Goal: Transaction & Acquisition: Obtain resource

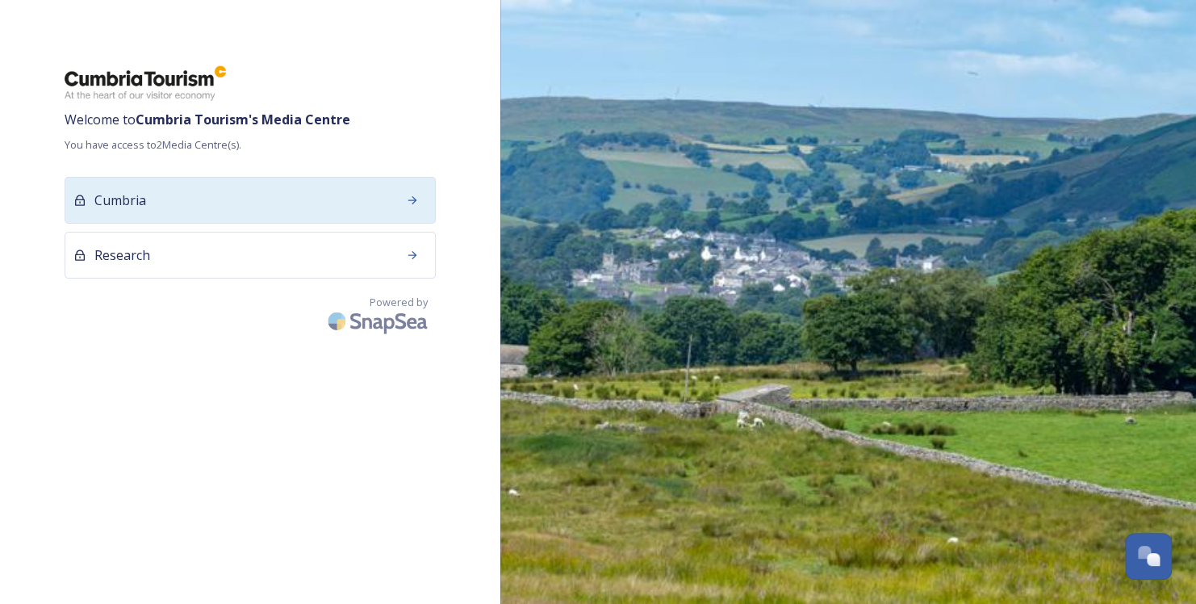
click at [329, 207] on div "Cumbria" at bounding box center [250, 200] width 371 height 47
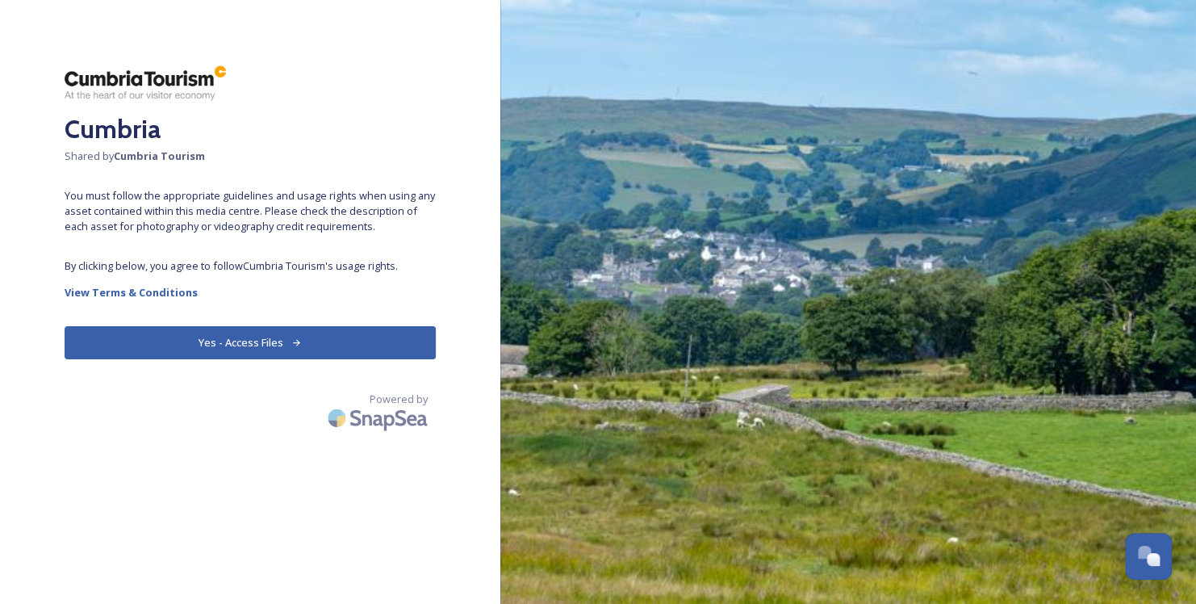
click at [238, 344] on button "Yes - Access Files" at bounding box center [250, 342] width 371 height 33
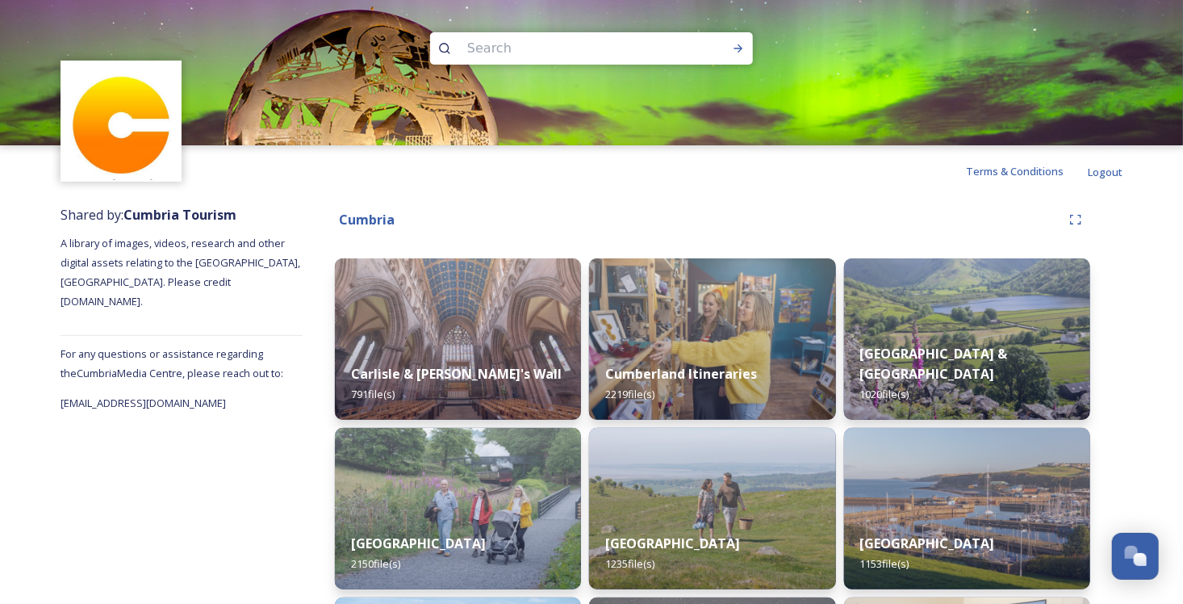
click at [533, 48] on input at bounding box center [569, 49] width 221 height 36
type input "kirkstone"
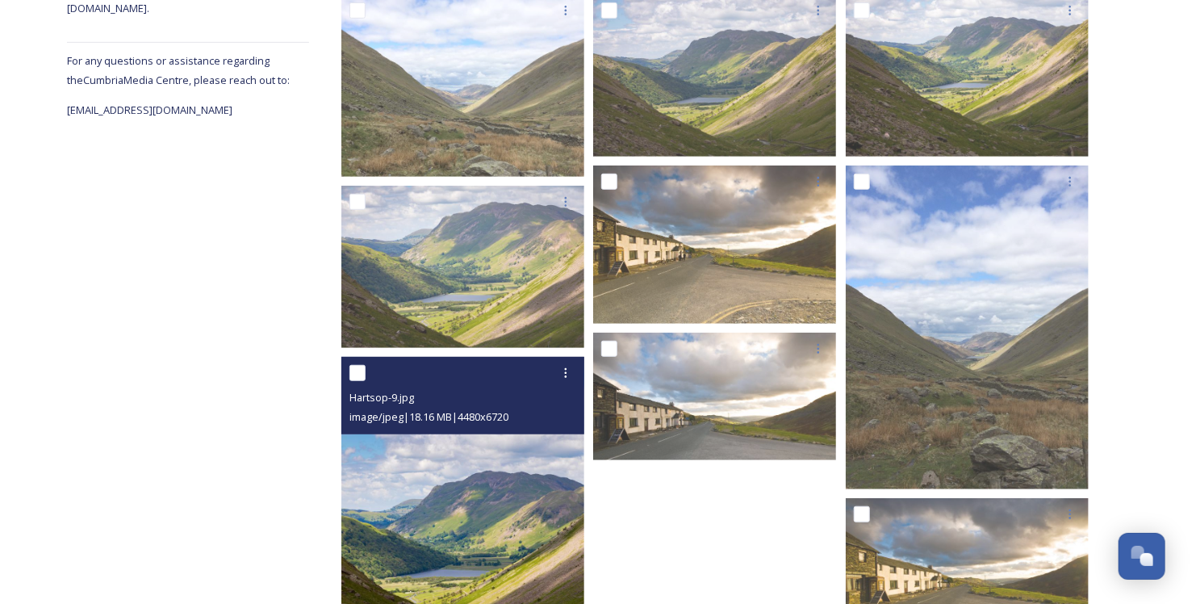
scroll to position [300, 0]
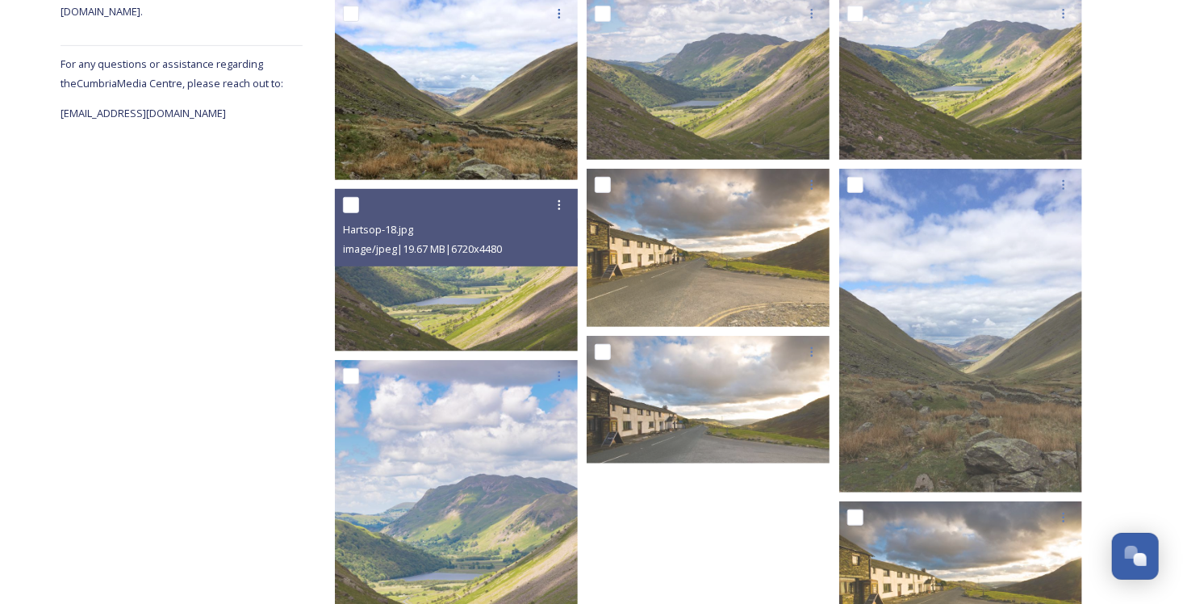
drag, startPoint x: 495, startPoint y: 278, endPoint x: 433, endPoint y: 87, distance: 200.9
click at [433, 87] on img at bounding box center [456, 89] width 243 height 182
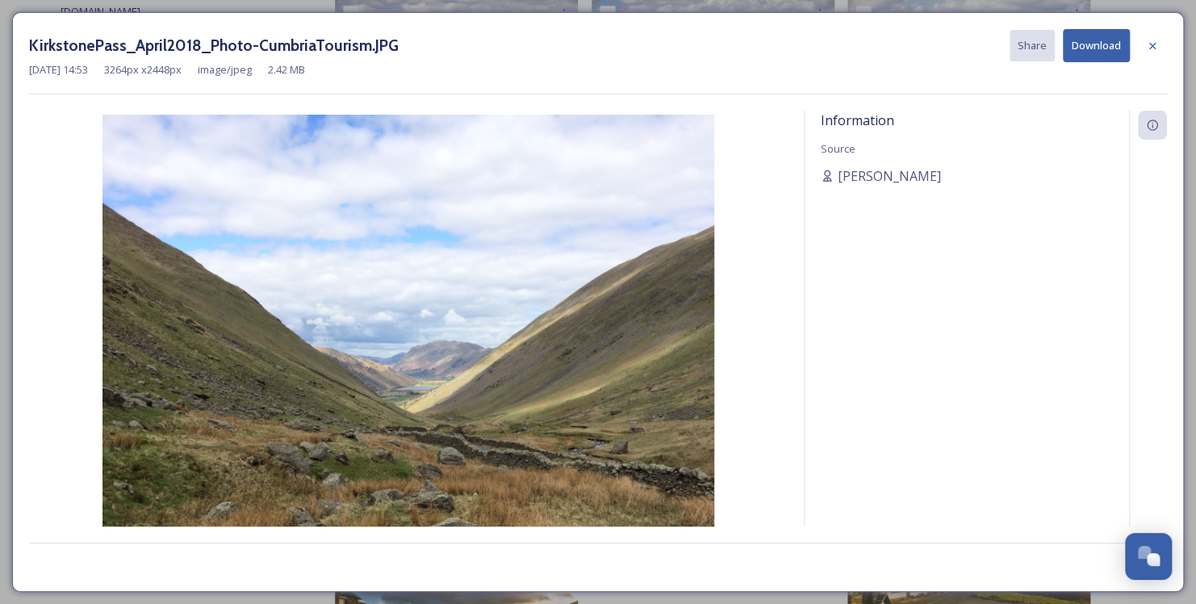
click at [1108, 40] on button "Download" at bounding box center [1096, 45] width 67 height 33
click at [921, 137] on div "Information Source [PERSON_NAME]" at bounding box center [967, 340] width 324 height 458
copy span "[PERSON_NAME]"
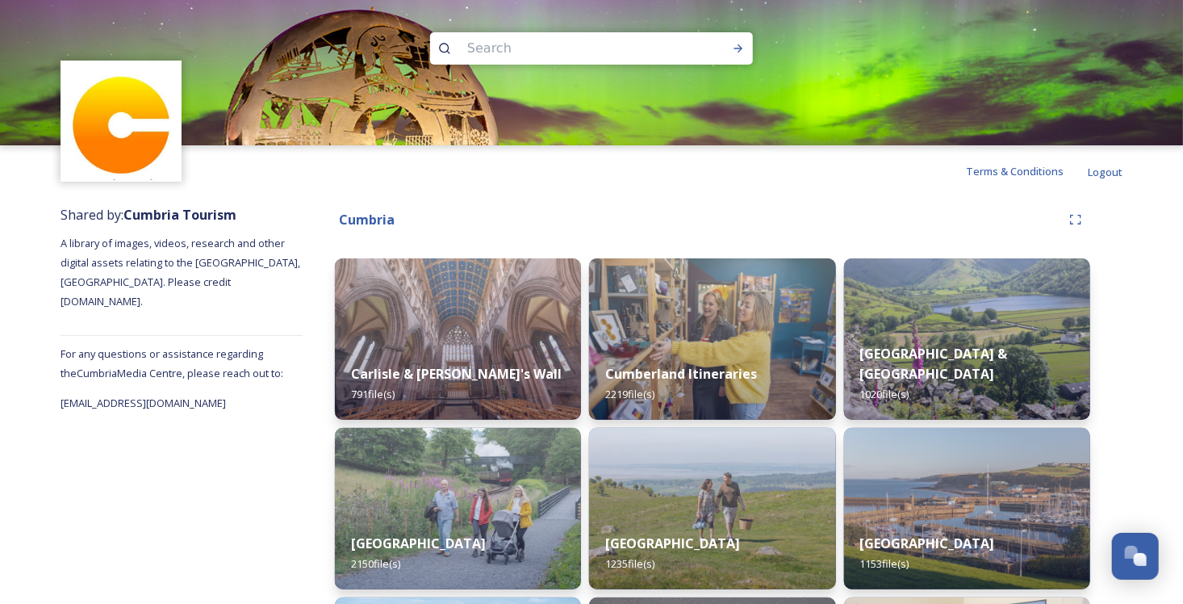
click at [550, 48] on input at bounding box center [569, 49] width 221 height 36
type input "kirkstone"
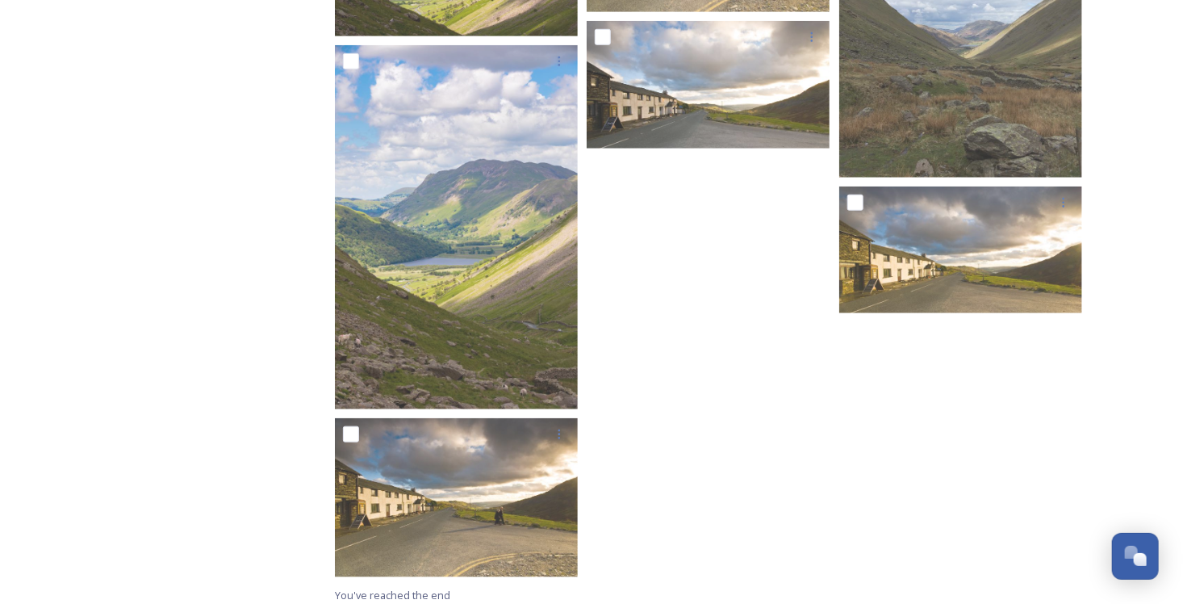
scroll to position [623, 0]
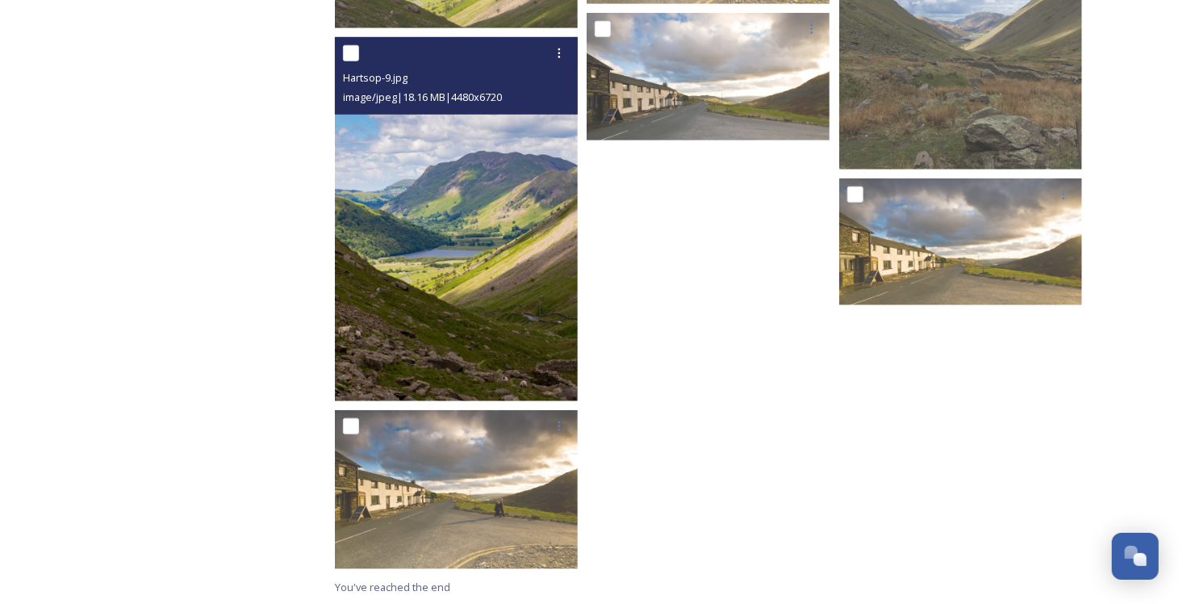
click at [455, 202] on img at bounding box center [456, 219] width 243 height 365
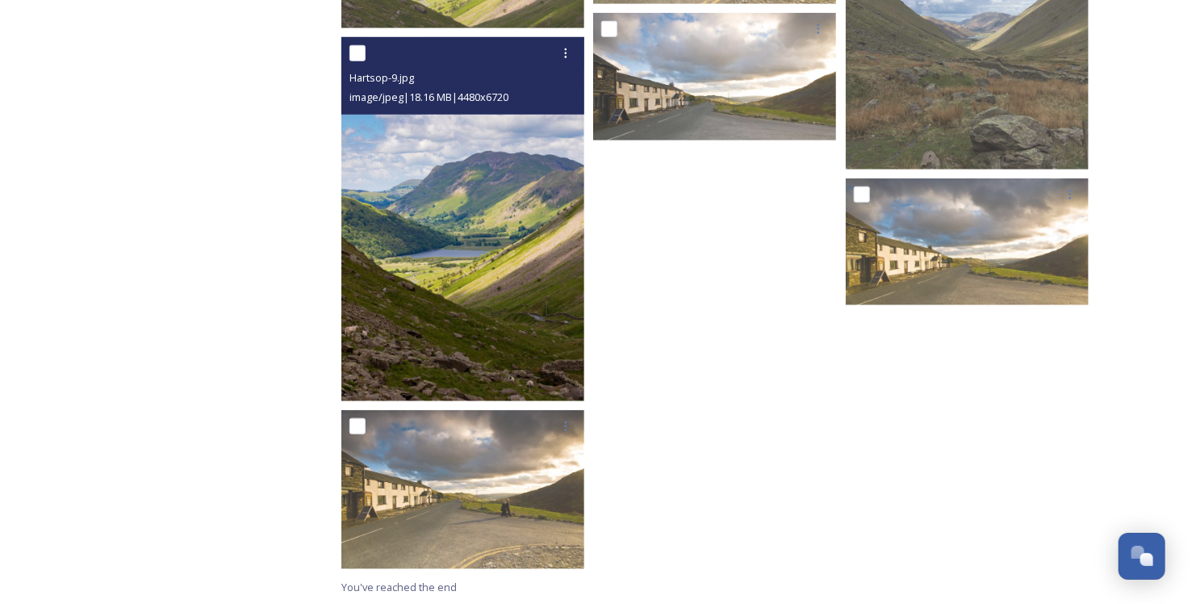
scroll to position [359, 0]
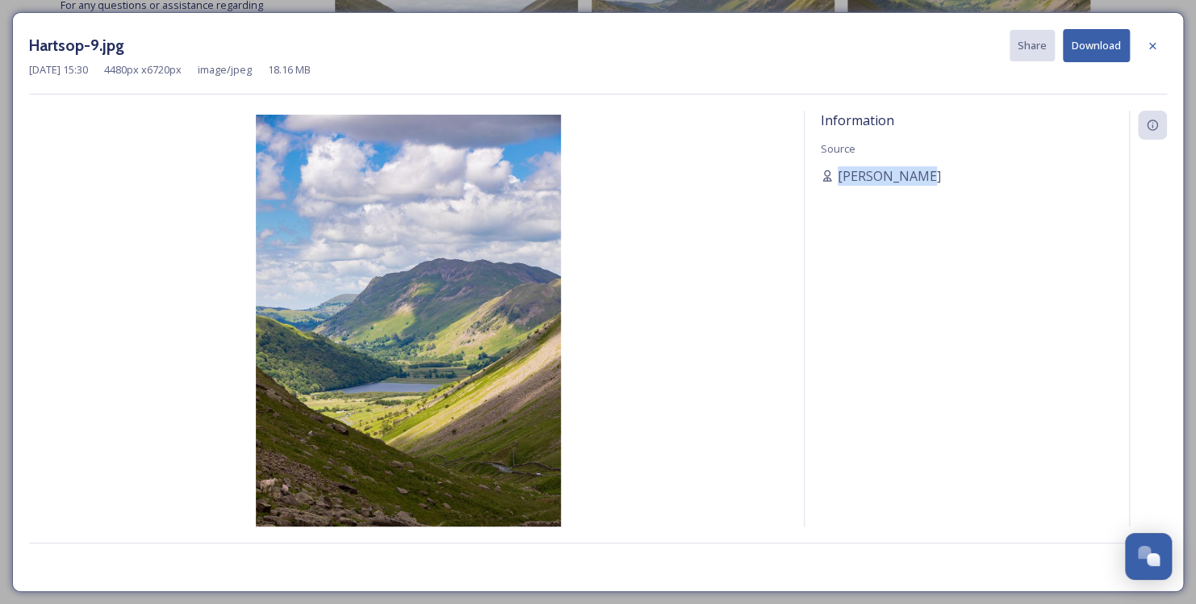
drag, startPoint x: 916, startPoint y: 178, endPoint x: 839, endPoint y: 186, distance: 77.1
click at [839, 186] on div "Information Source [PERSON_NAME]" at bounding box center [967, 340] width 324 height 458
copy span "[PERSON_NAME]"
click at [1069, 48] on button "Download" at bounding box center [1096, 45] width 67 height 33
click at [1092, 34] on button "Download" at bounding box center [1096, 45] width 67 height 33
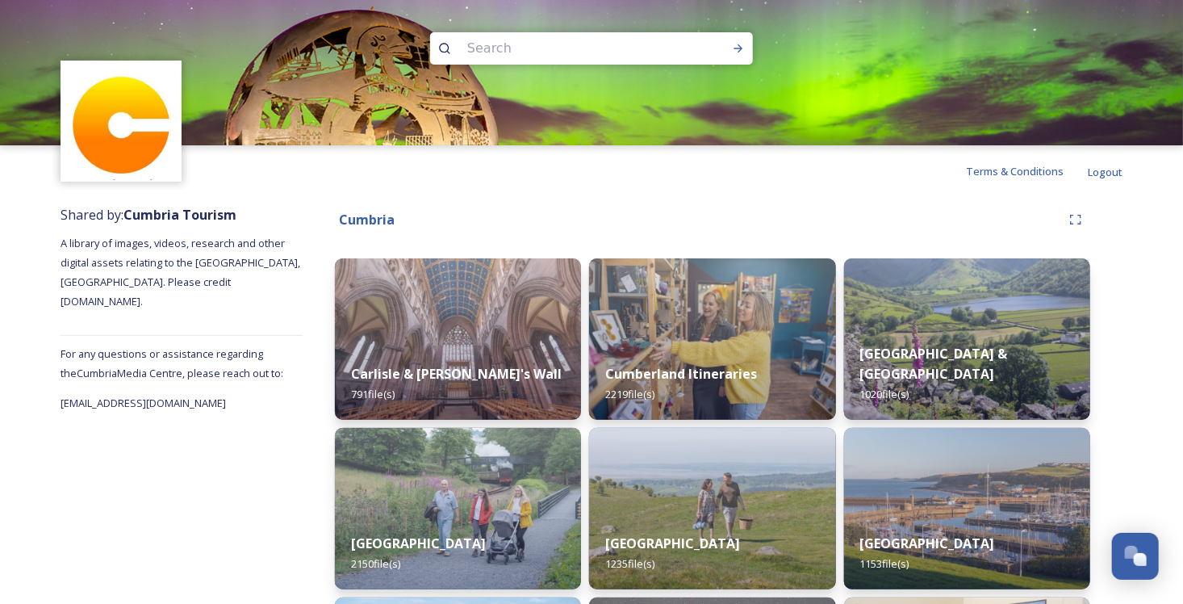
click at [501, 48] on input at bounding box center [569, 49] width 221 height 36
type input "cartmell"
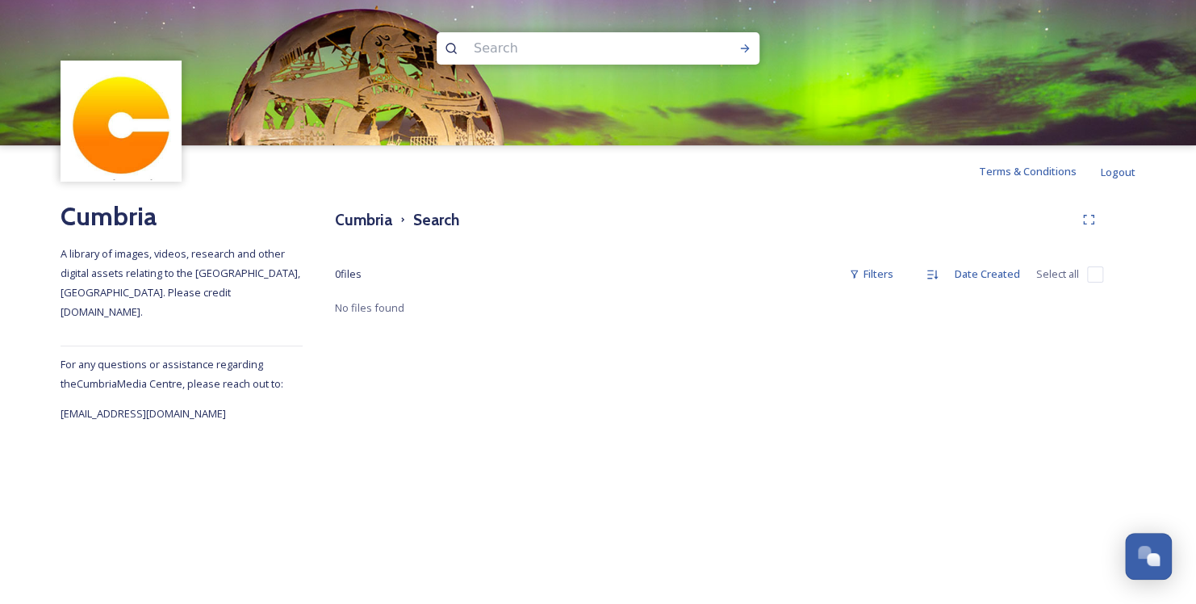
click at [511, 50] on input at bounding box center [576, 49] width 221 height 36
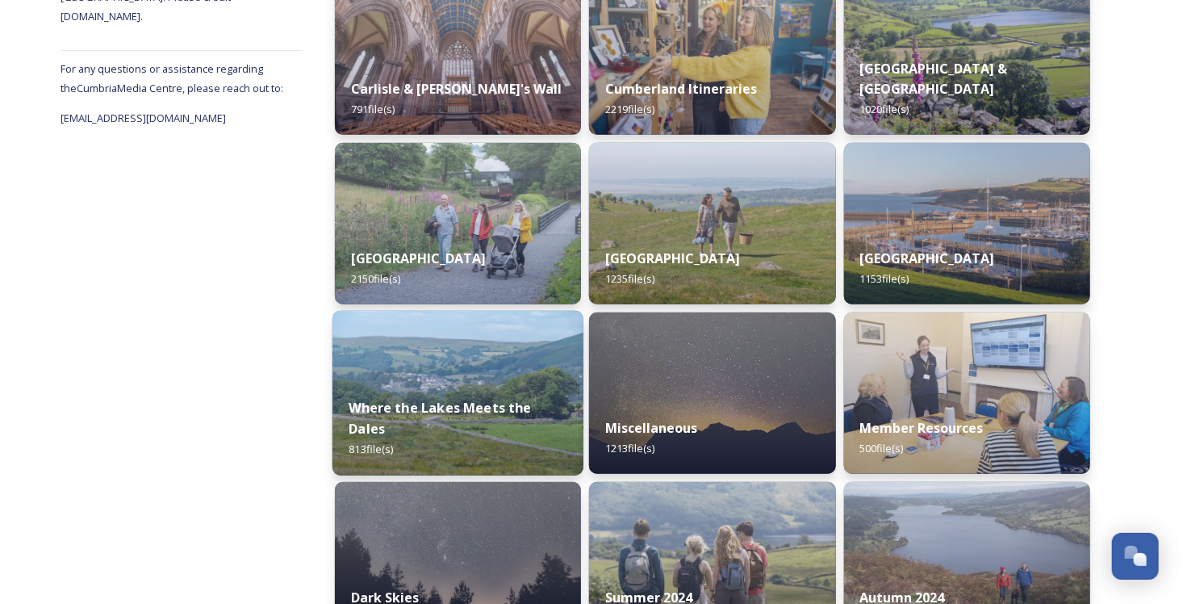
scroll to position [268, 0]
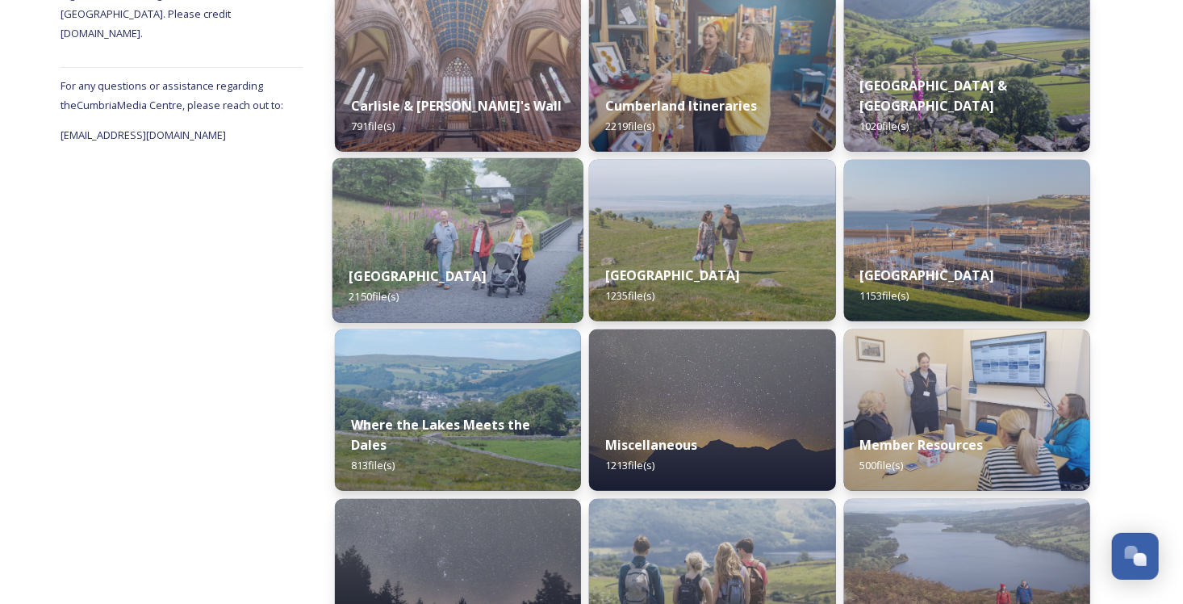
click at [426, 262] on div "[GEOGRAPHIC_DATA] 2150 file(s)" at bounding box center [458, 285] width 251 height 73
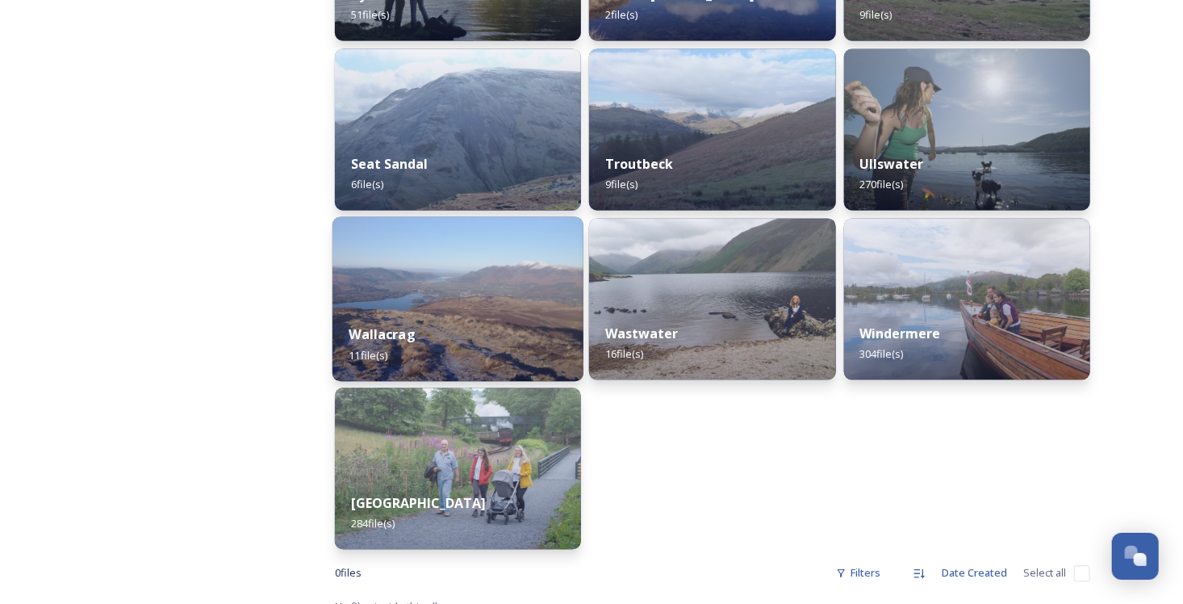
scroll to position [1505, 0]
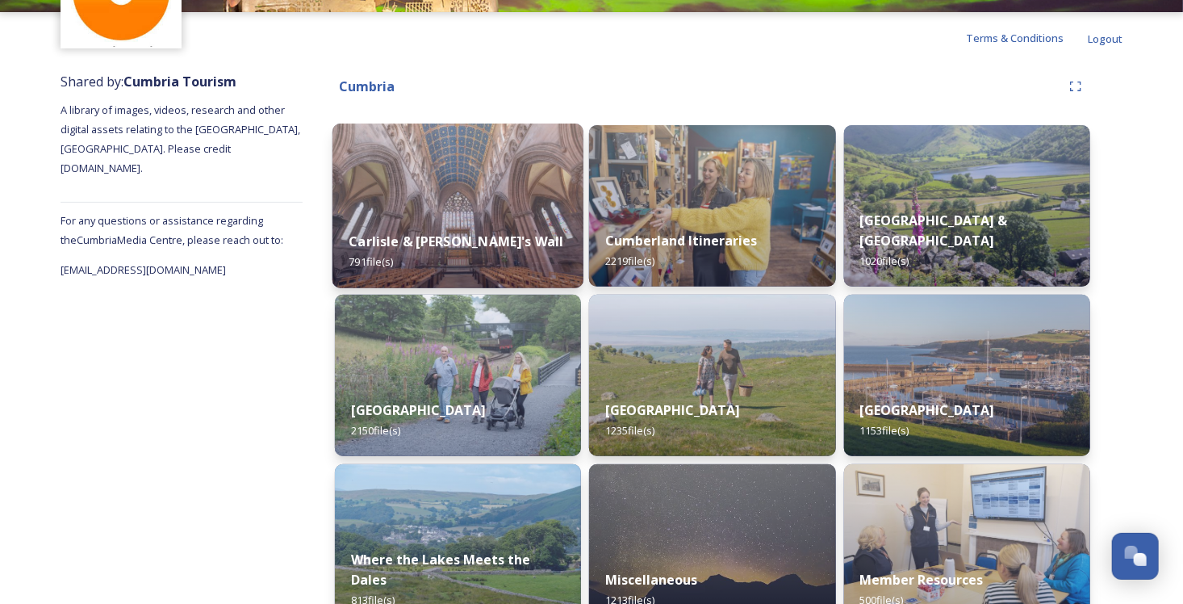
scroll to position [161, 0]
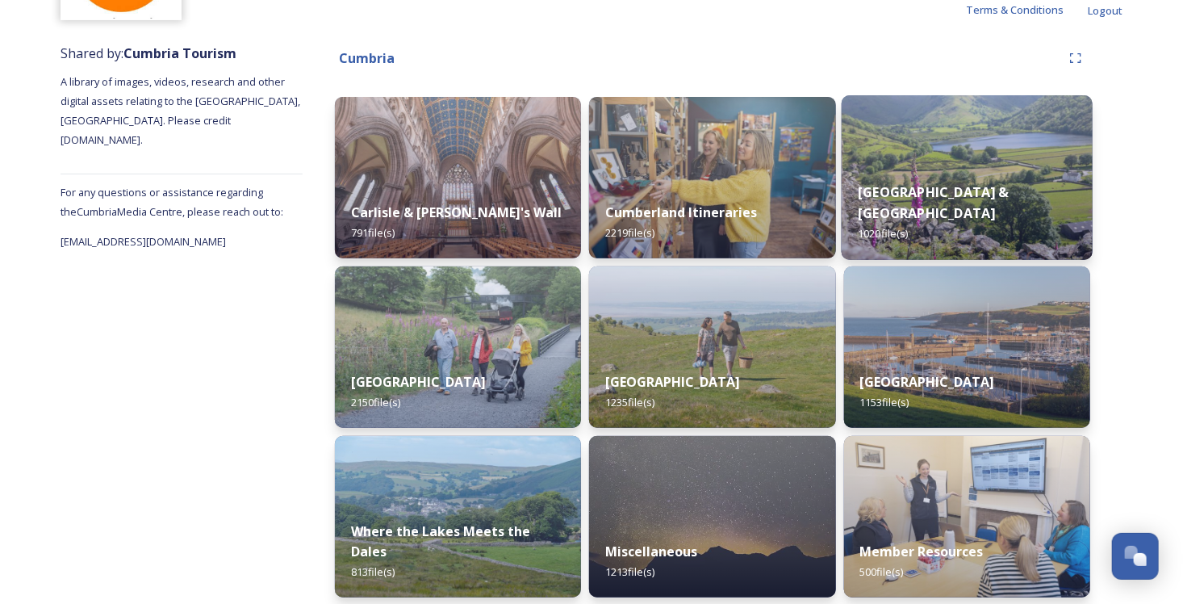
click at [876, 224] on div "Eden Valley & North Pennines 1020 file(s)" at bounding box center [967, 213] width 251 height 94
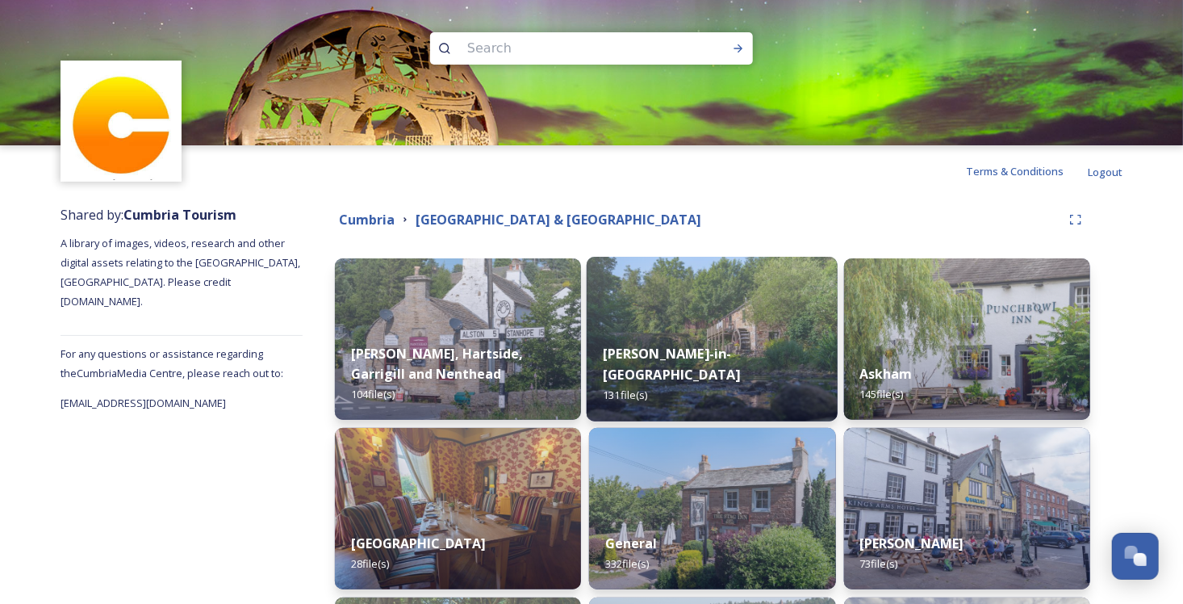
click at [705, 386] on div "[PERSON_NAME]-in-[GEOGRAPHIC_DATA] 131 file(s)" at bounding box center [712, 375] width 251 height 94
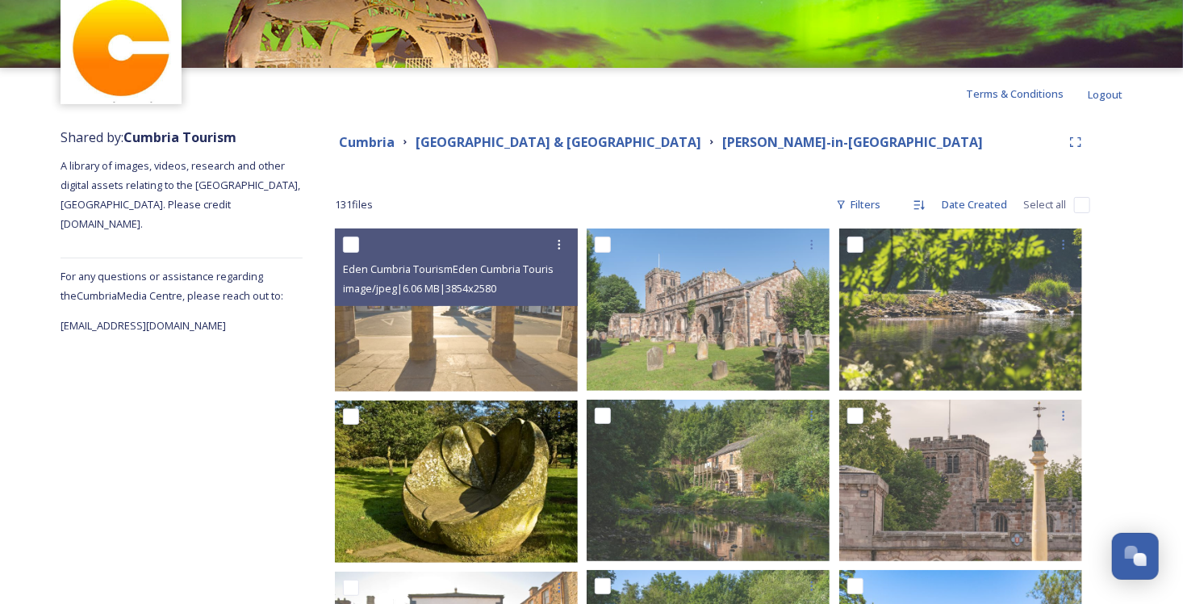
scroll to position [81, 0]
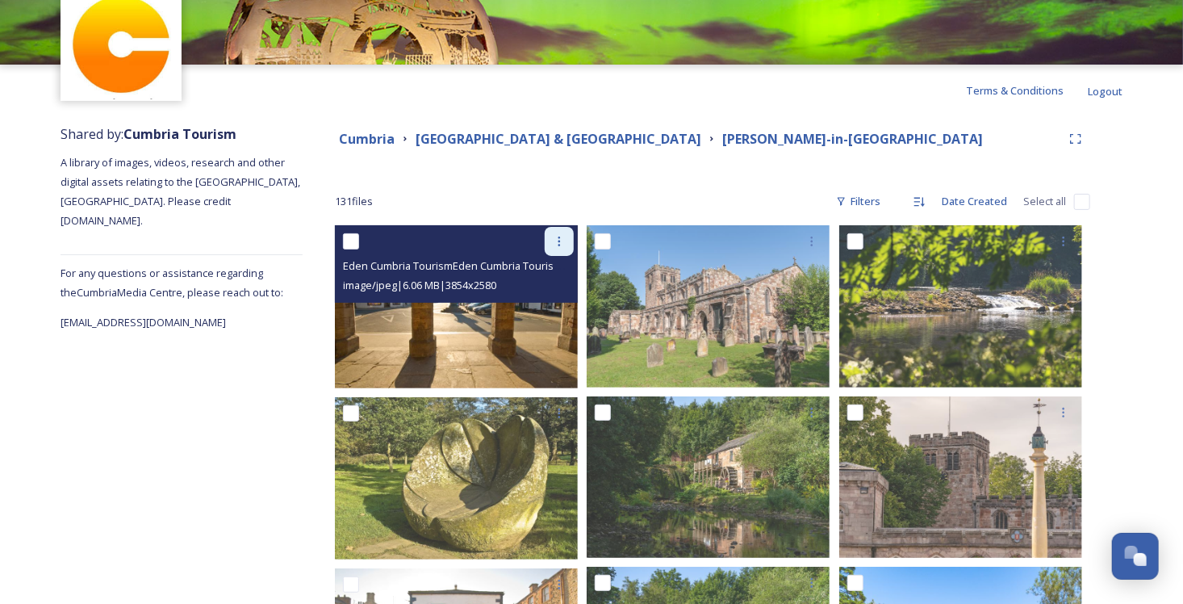
click at [550, 244] on div at bounding box center [559, 241] width 29 height 29
click at [530, 304] on span "Download" at bounding box center [540, 307] width 49 height 15
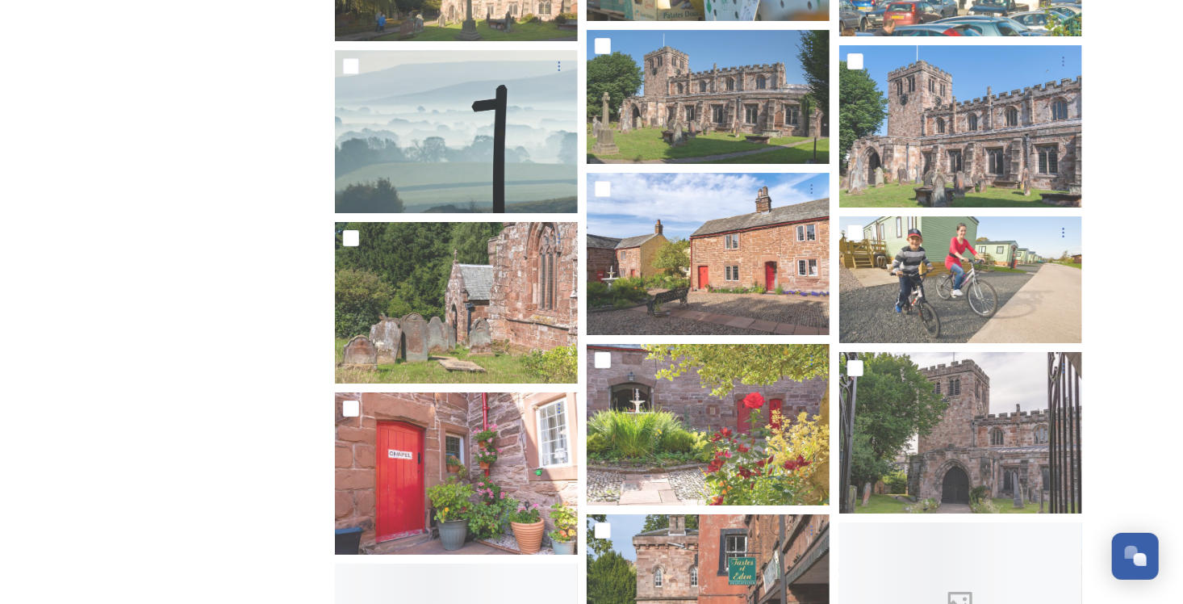
scroll to position [2663, 0]
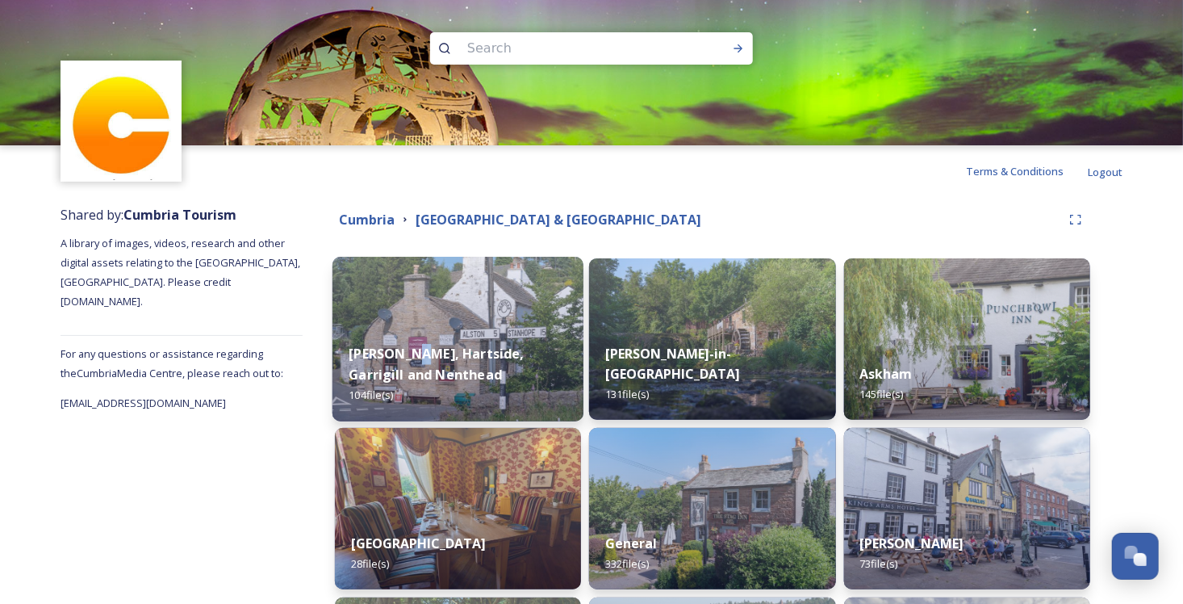
click at [413, 333] on div "[PERSON_NAME], Hartside, Garrigill and Nenthead 104 file(s)" at bounding box center [458, 375] width 251 height 94
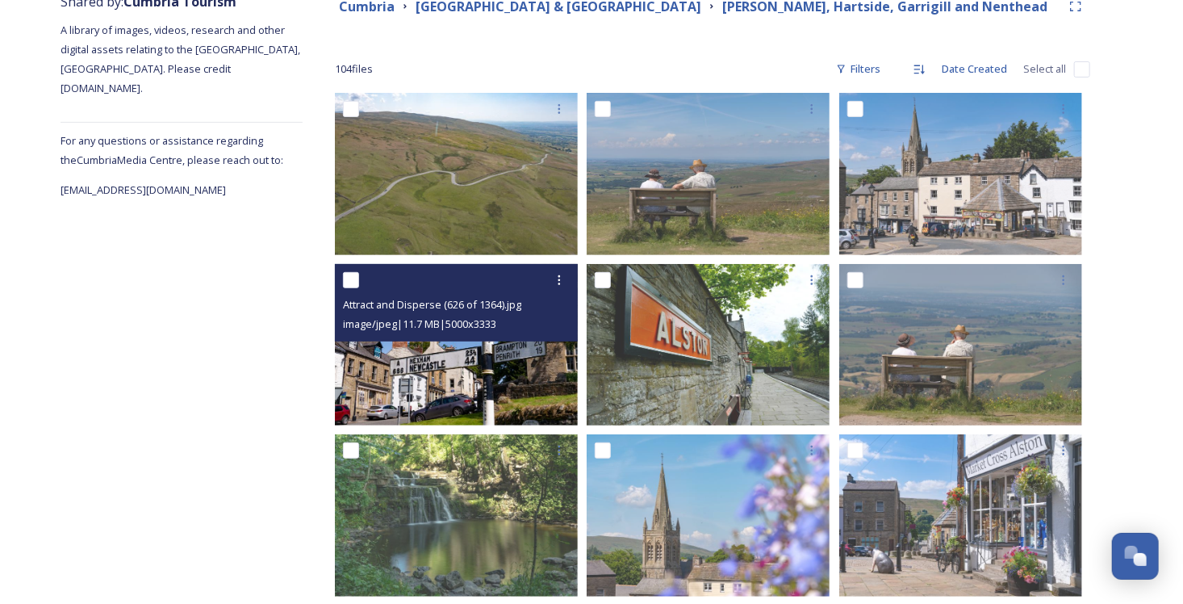
scroll to position [242, 0]
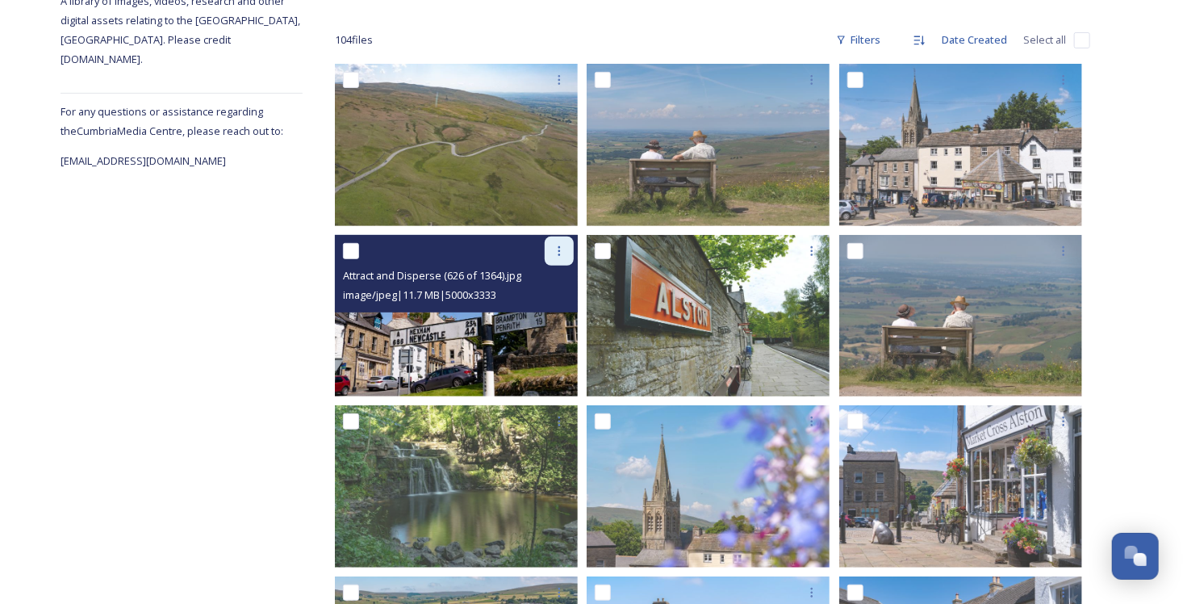
click at [560, 253] on icon at bounding box center [559, 251] width 13 height 13
click at [540, 319] on span "Download" at bounding box center [540, 317] width 49 height 15
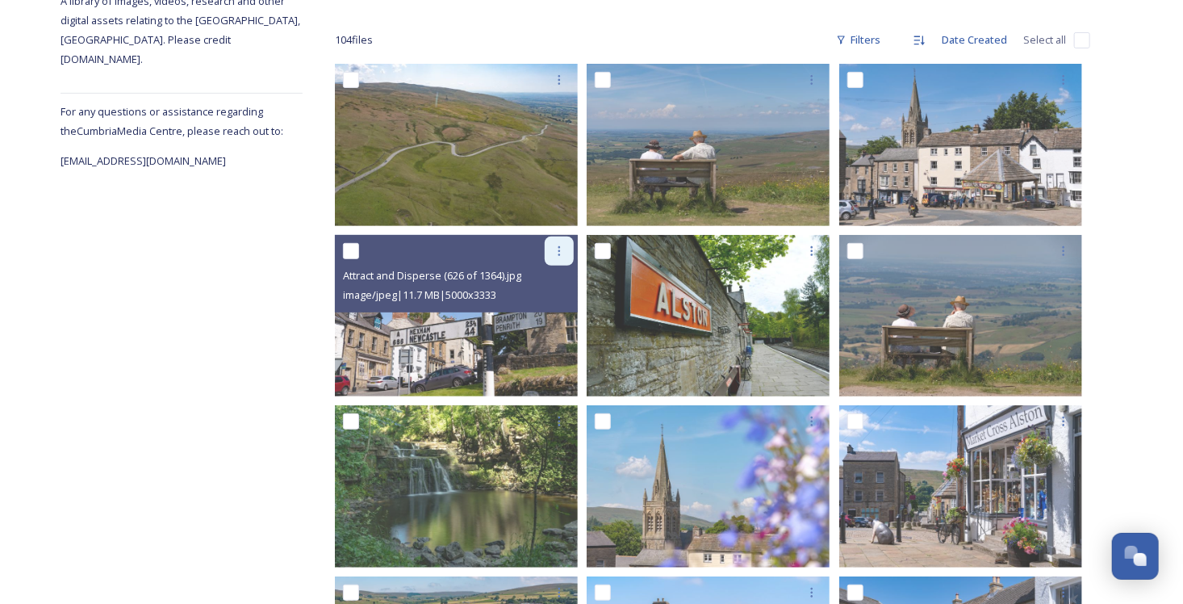
drag, startPoint x: 512, startPoint y: 329, endPoint x: 556, endPoint y: 253, distance: 87.9
click at [556, 253] on icon at bounding box center [559, 251] width 13 height 13
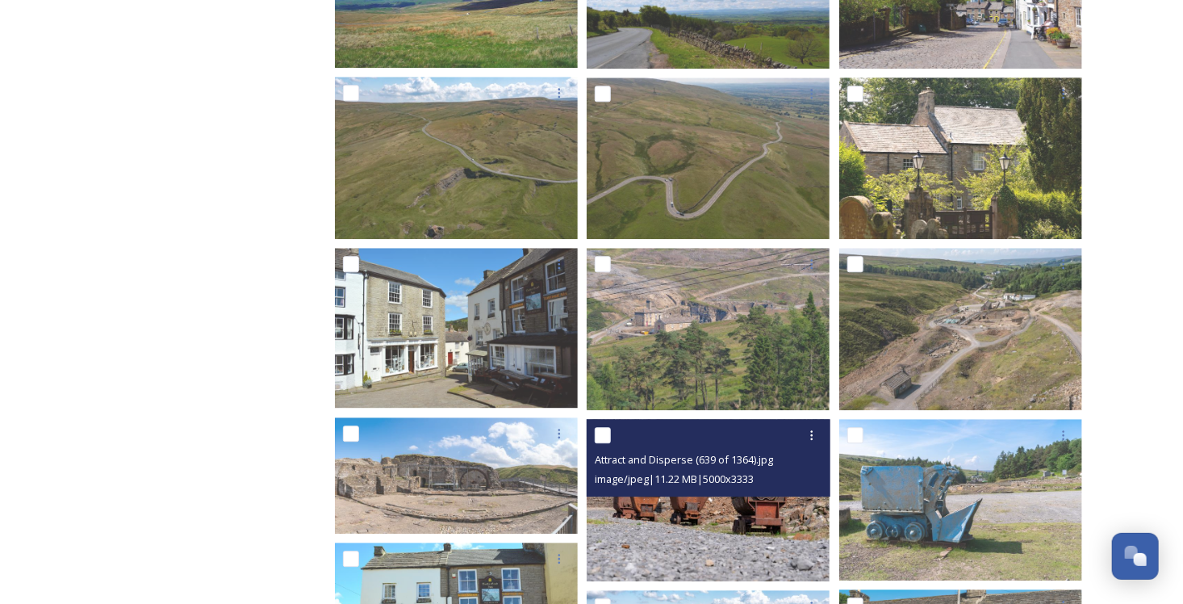
scroll to position [2098, 0]
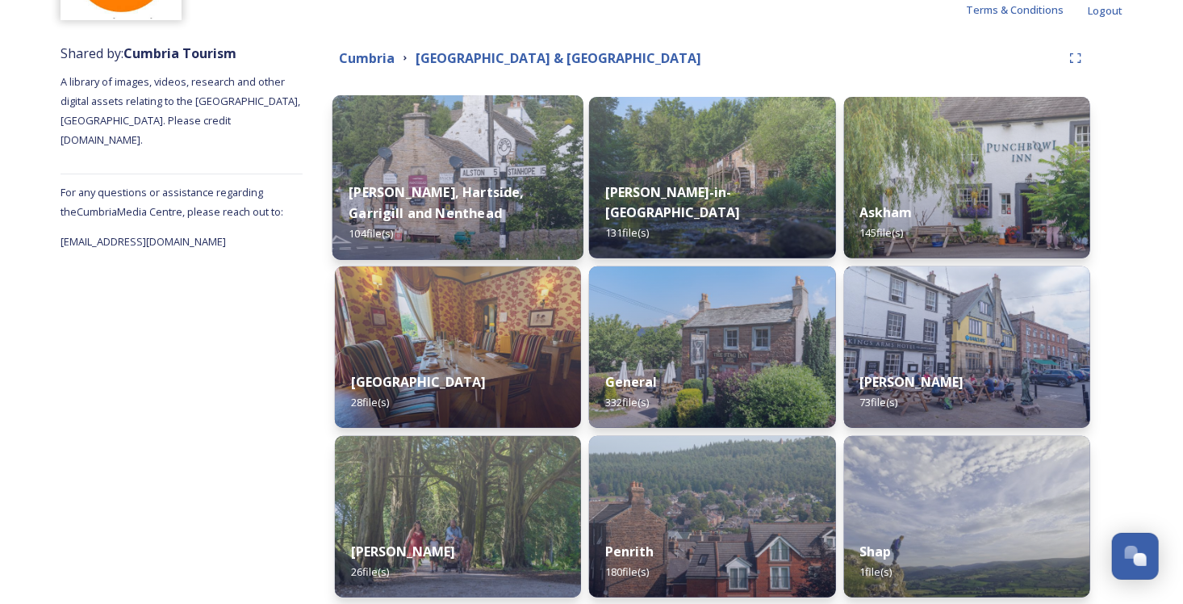
scroll to position [230, 0]
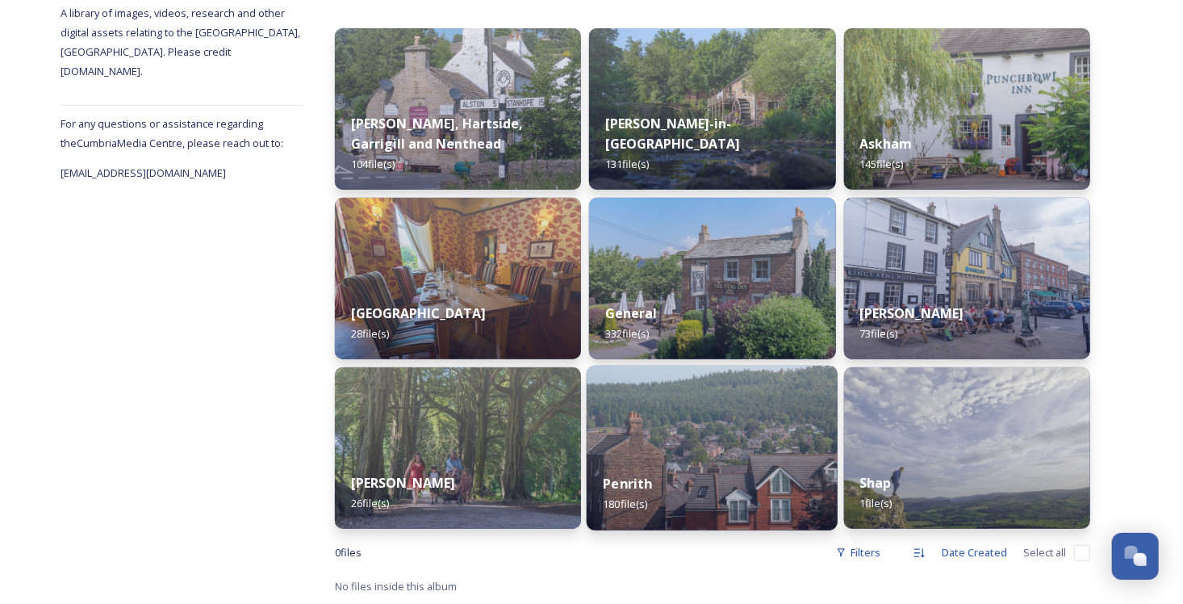
click at [698, 454] on img at bounding box center [712, 448] width 251 height 165
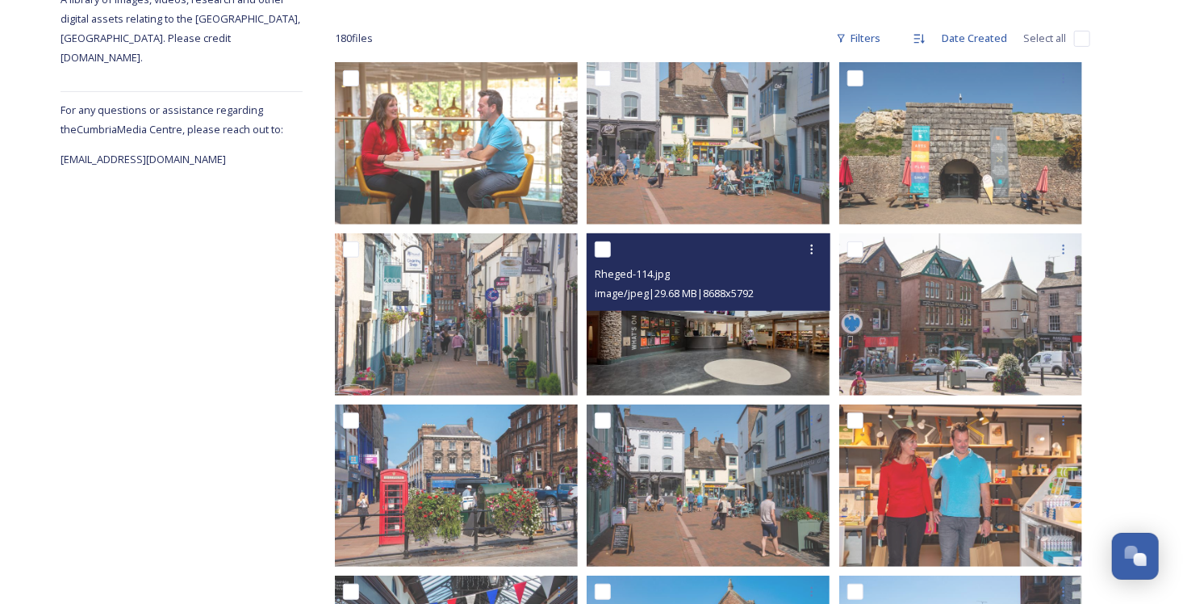
scroll to position [242, 0]
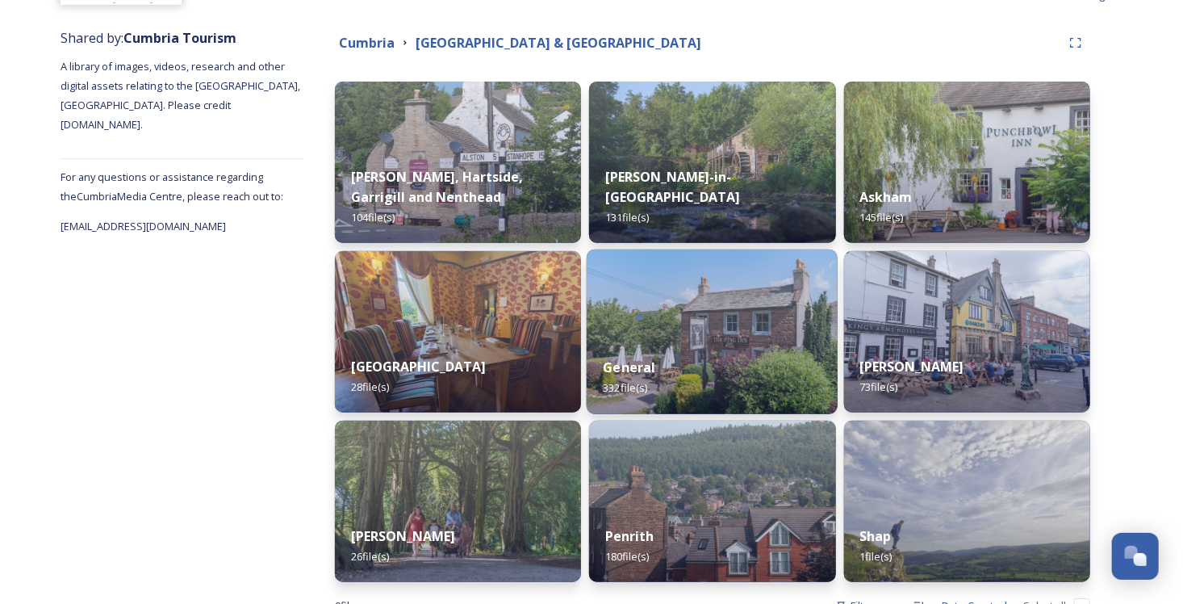
scroll to position [149, 0]
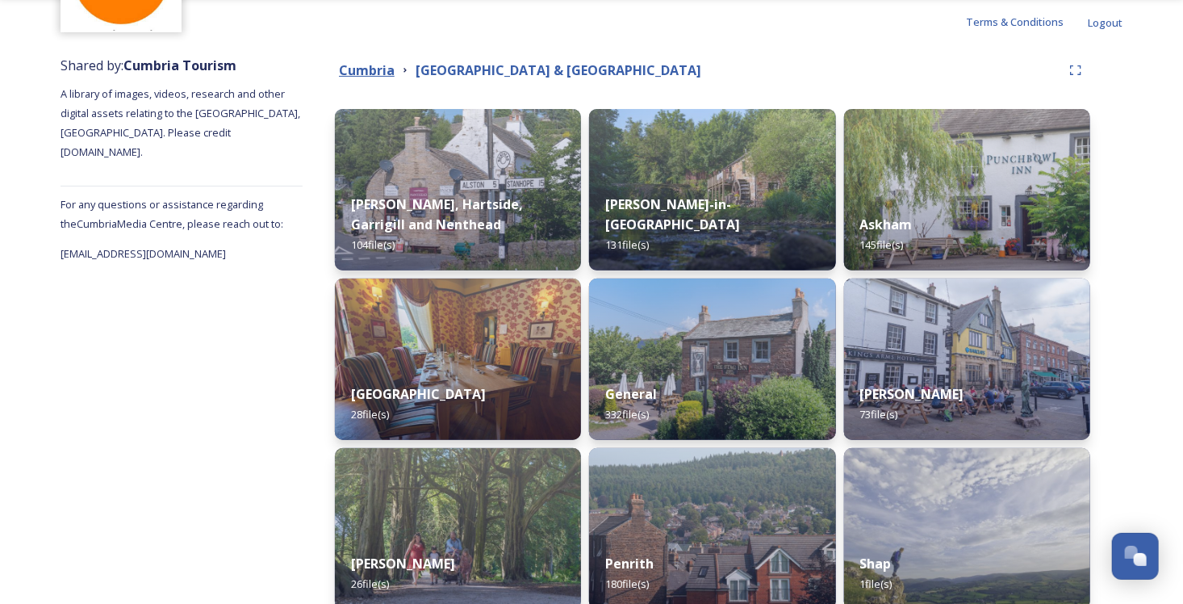
click at [380, 68] on strong "Cumbria" at bounding box center [367, 70] width 56 height 18
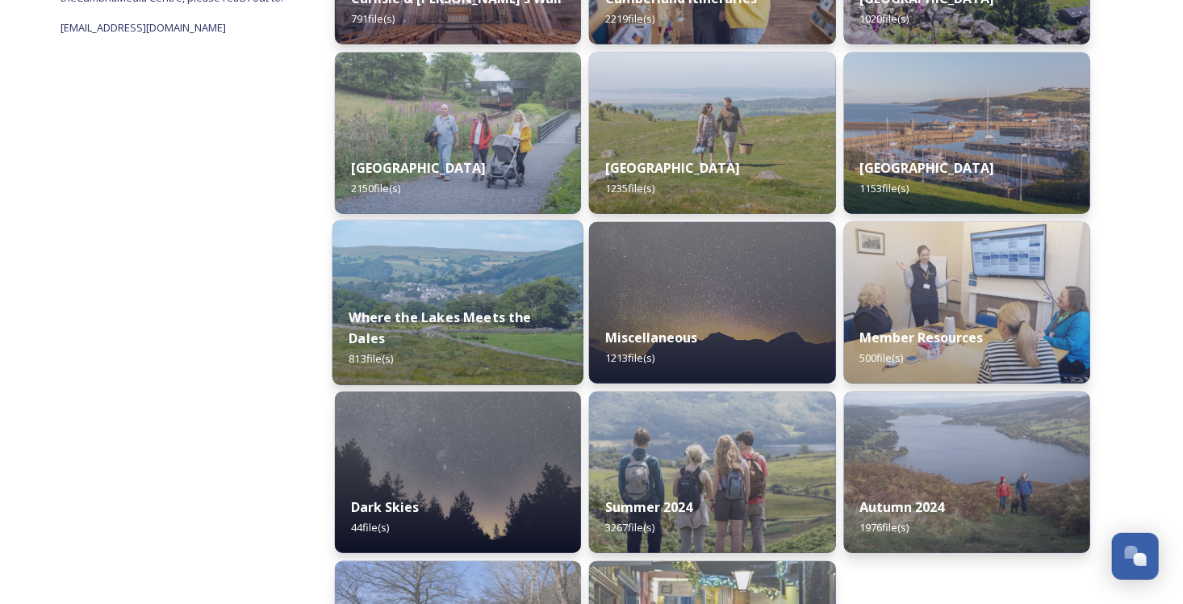
scroll to position [404, 0]
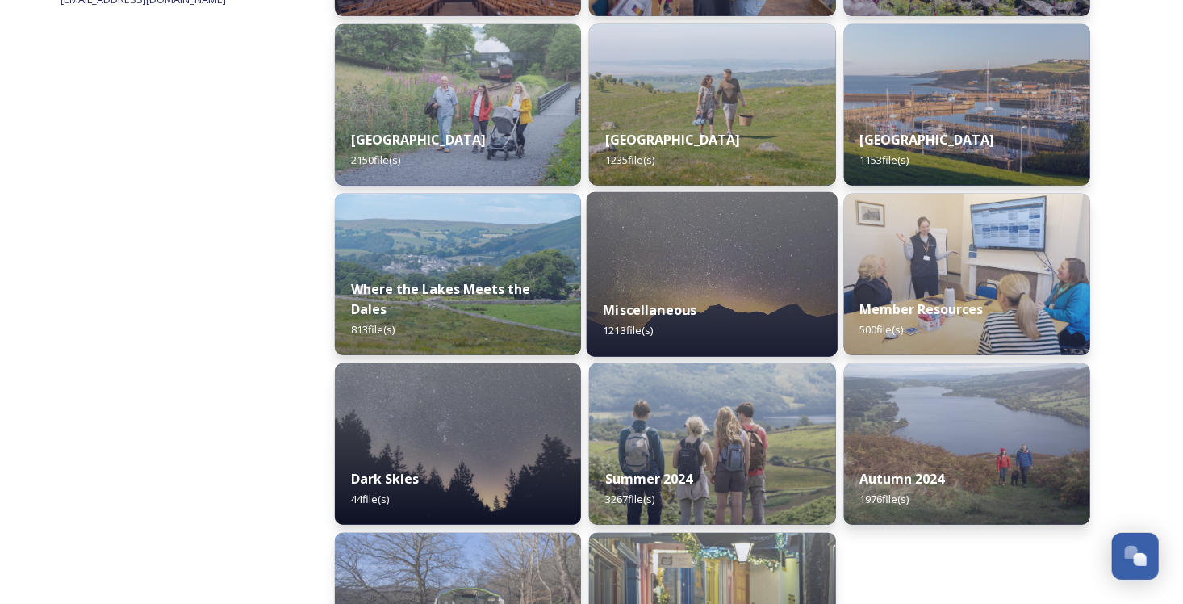
click at [637, 321] on div "Miscellaneous 1213 file(s)" at bounding box center [712, 319] width 251 height 73
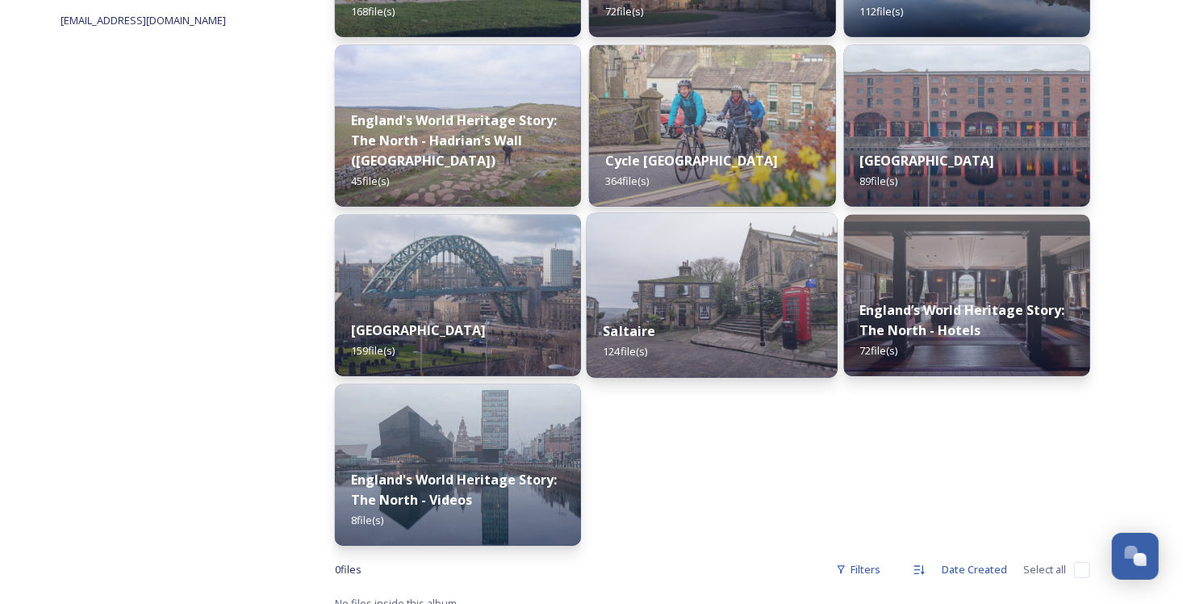
scroll to position [399, 0]
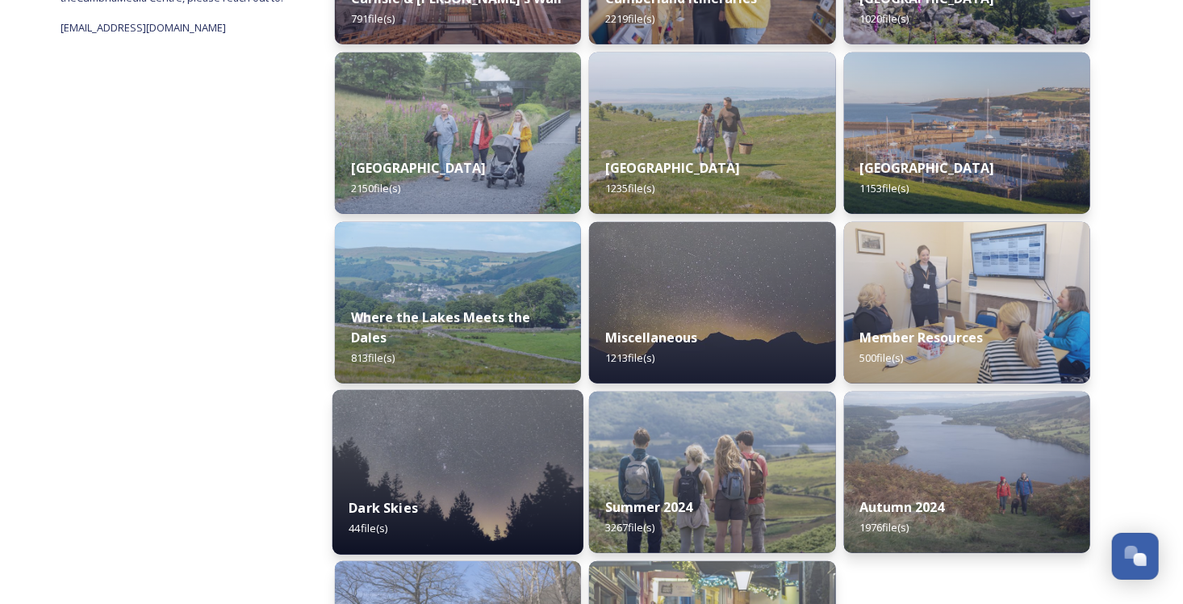
scroll to position [404, 0]
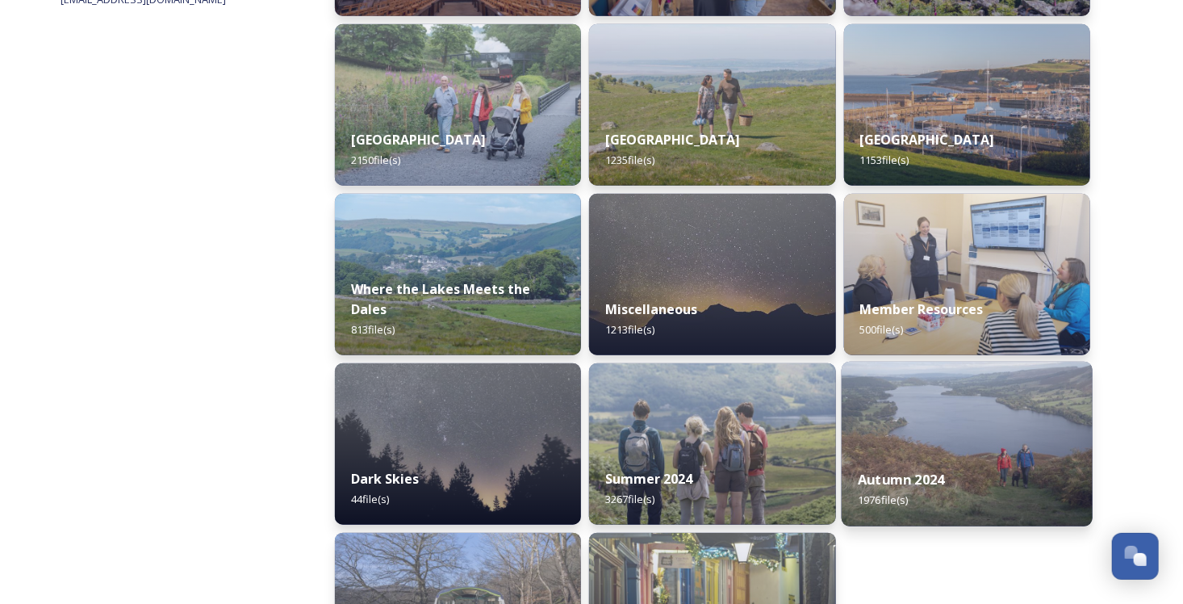
click at [910, 491] on div "Autumn 2024 1976 file(s)" at bounding box center [967, 489] width 251 height 73
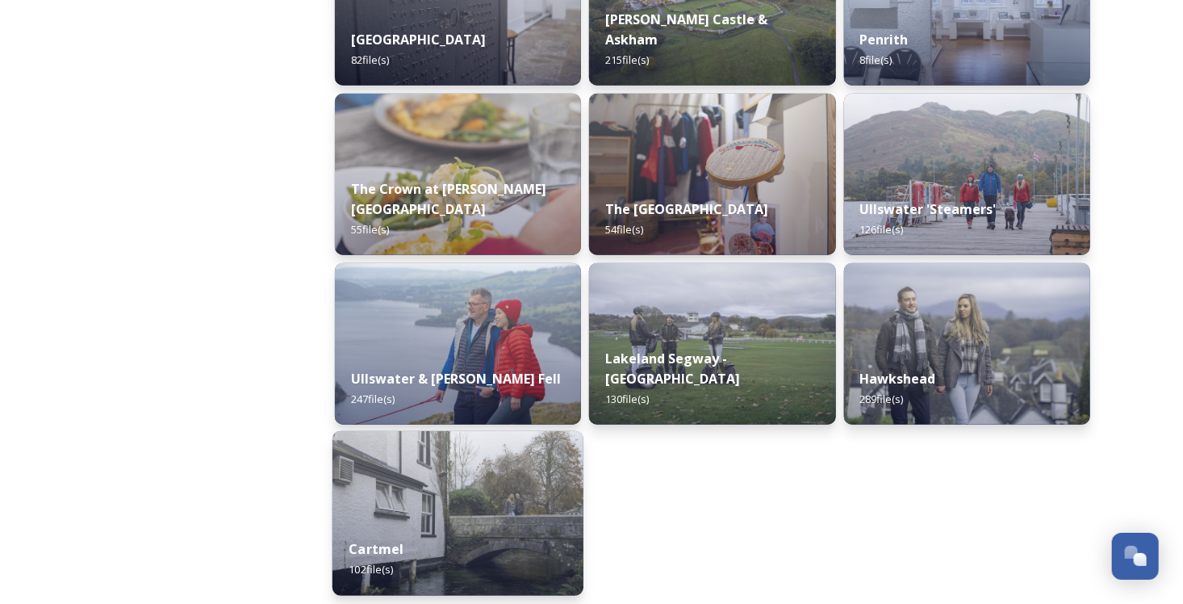
scroll to position [646, 0]
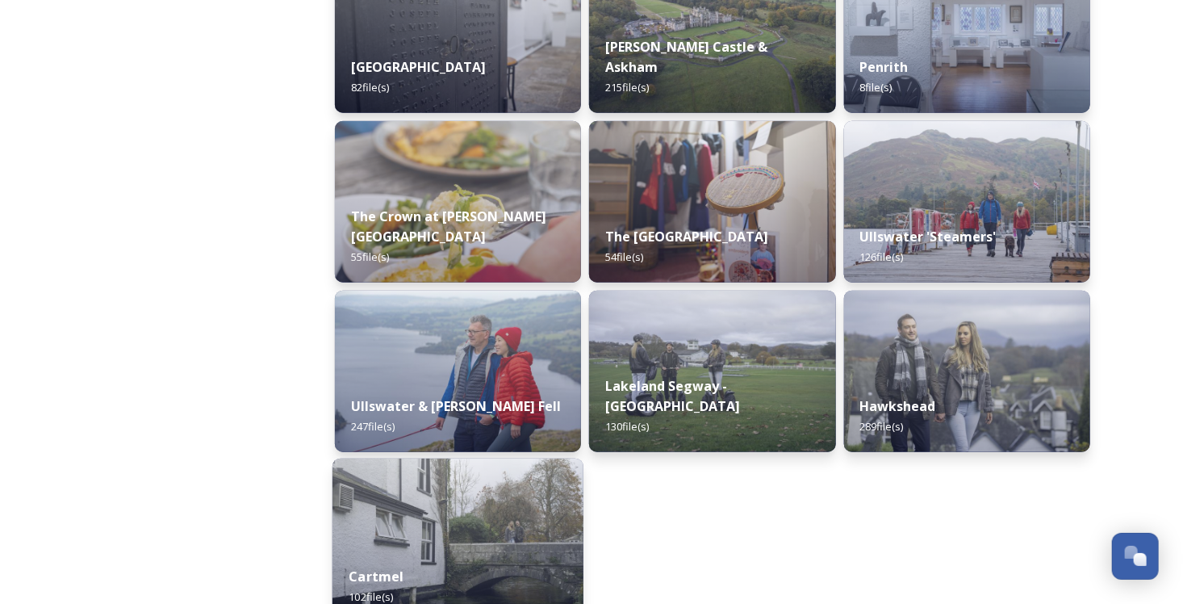
click at [497, 496] on img at bounding box center [458, 540] width 251 height 165
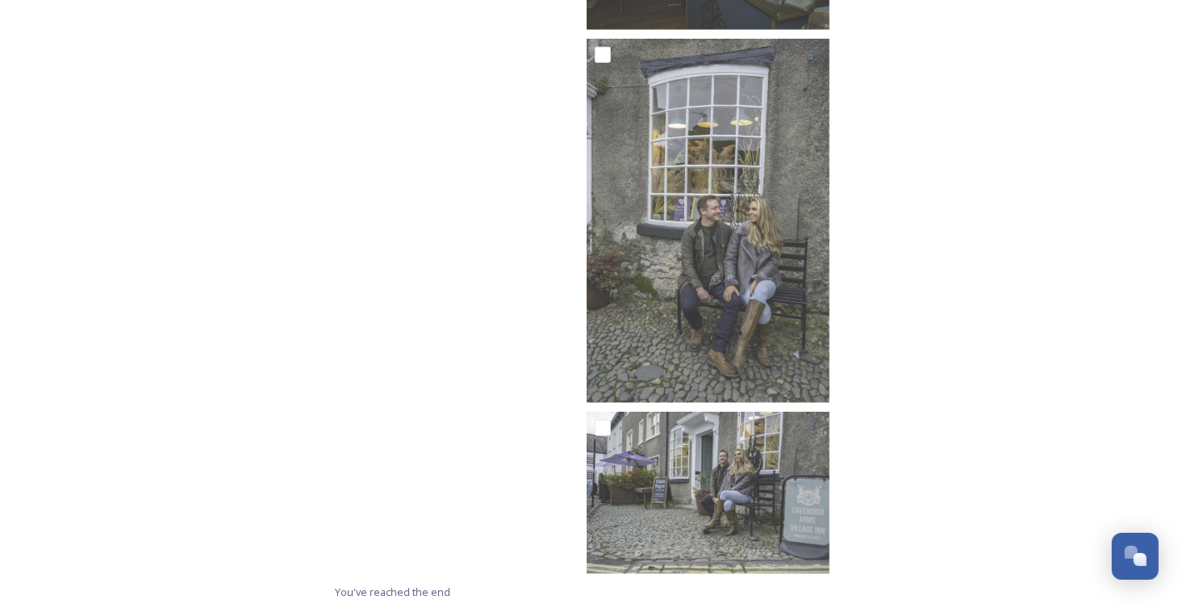
scroll to position [3635, 0]
